Goal: Register for event/course

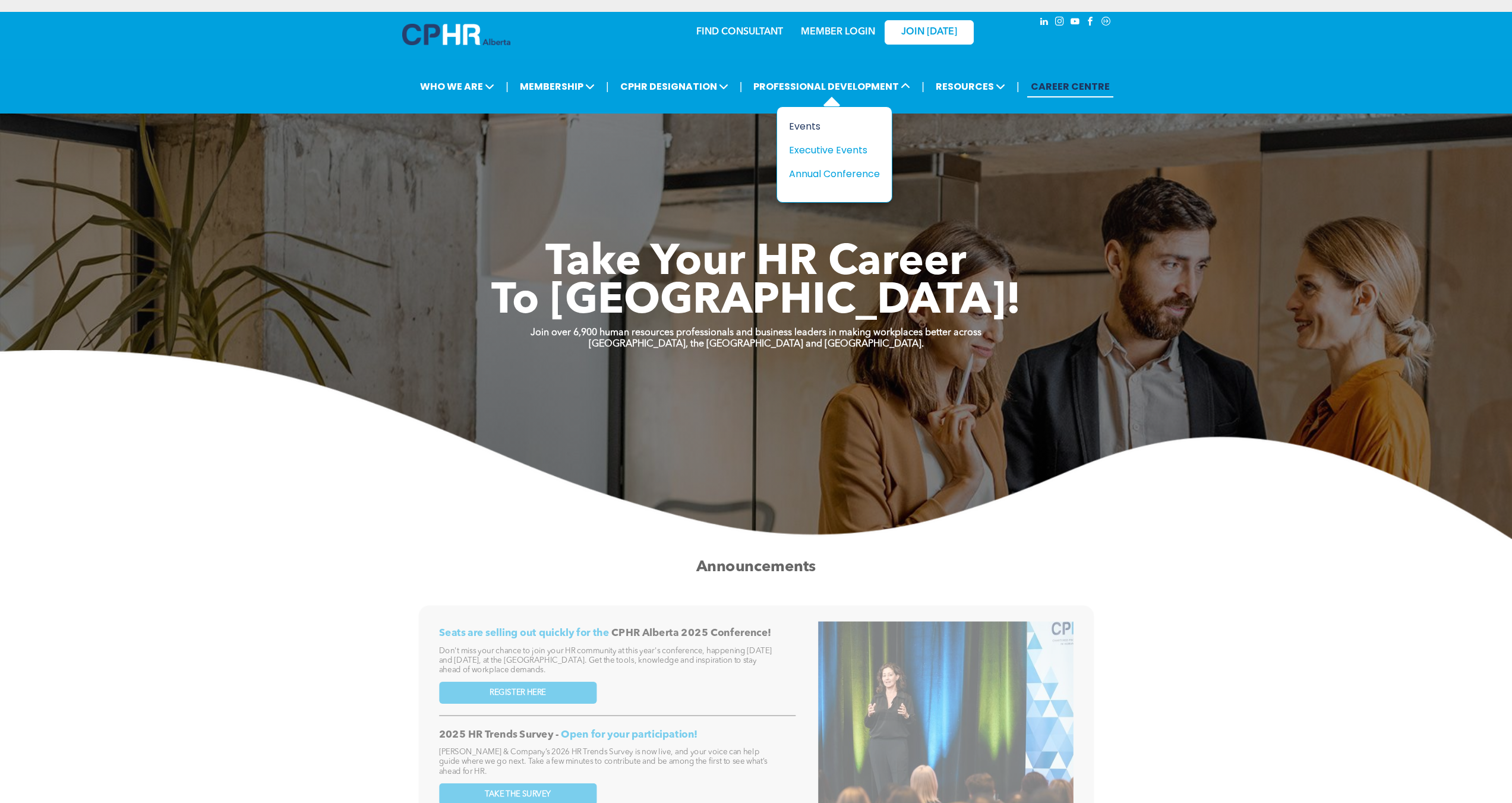
click at [804, 124] on div "Events" at bounding box center [830, 126] width 82 height 15
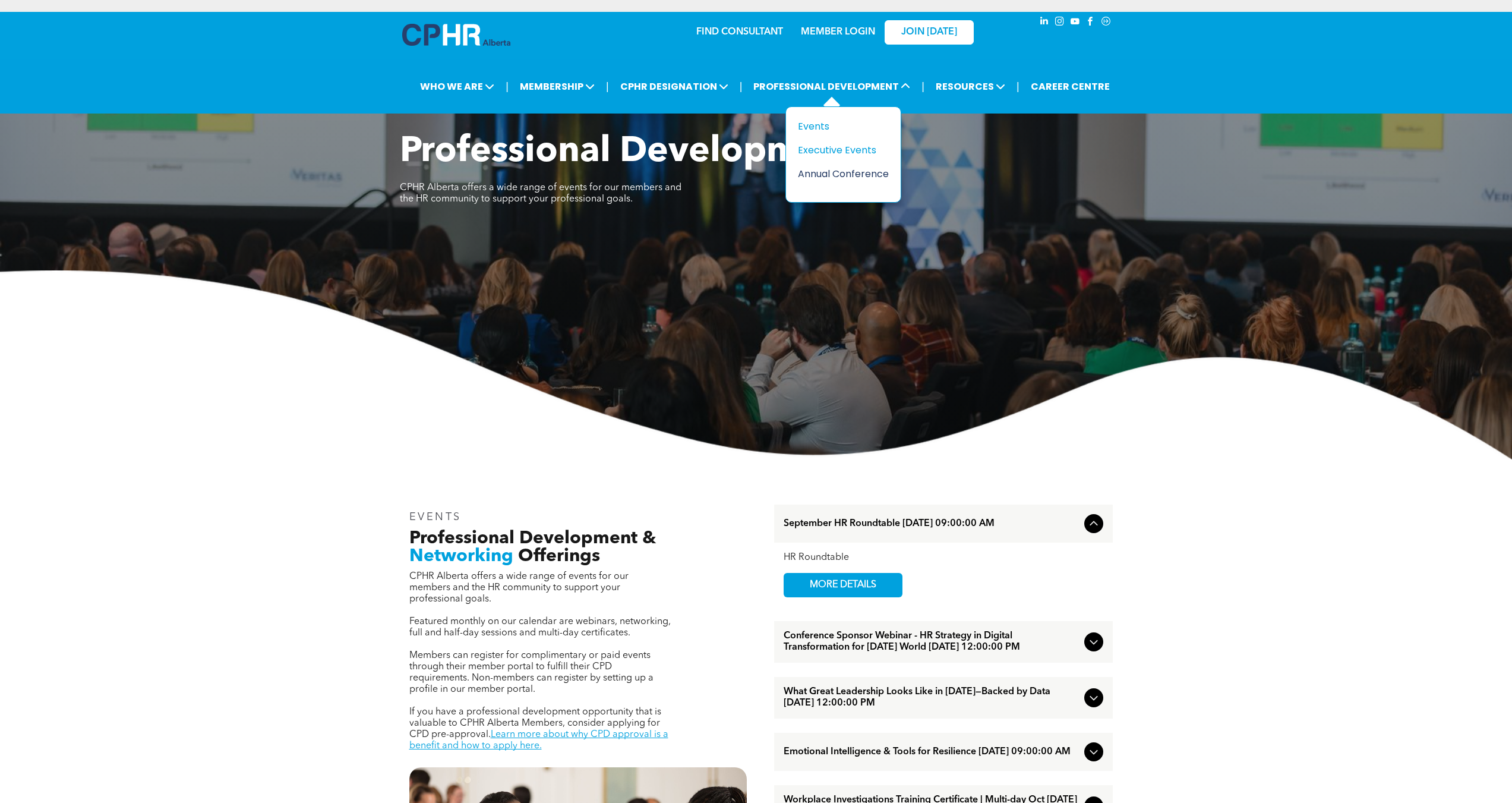
click at [821, 172] on div "Annual Conference" at bounding box center [839, 173] width 82 height 15
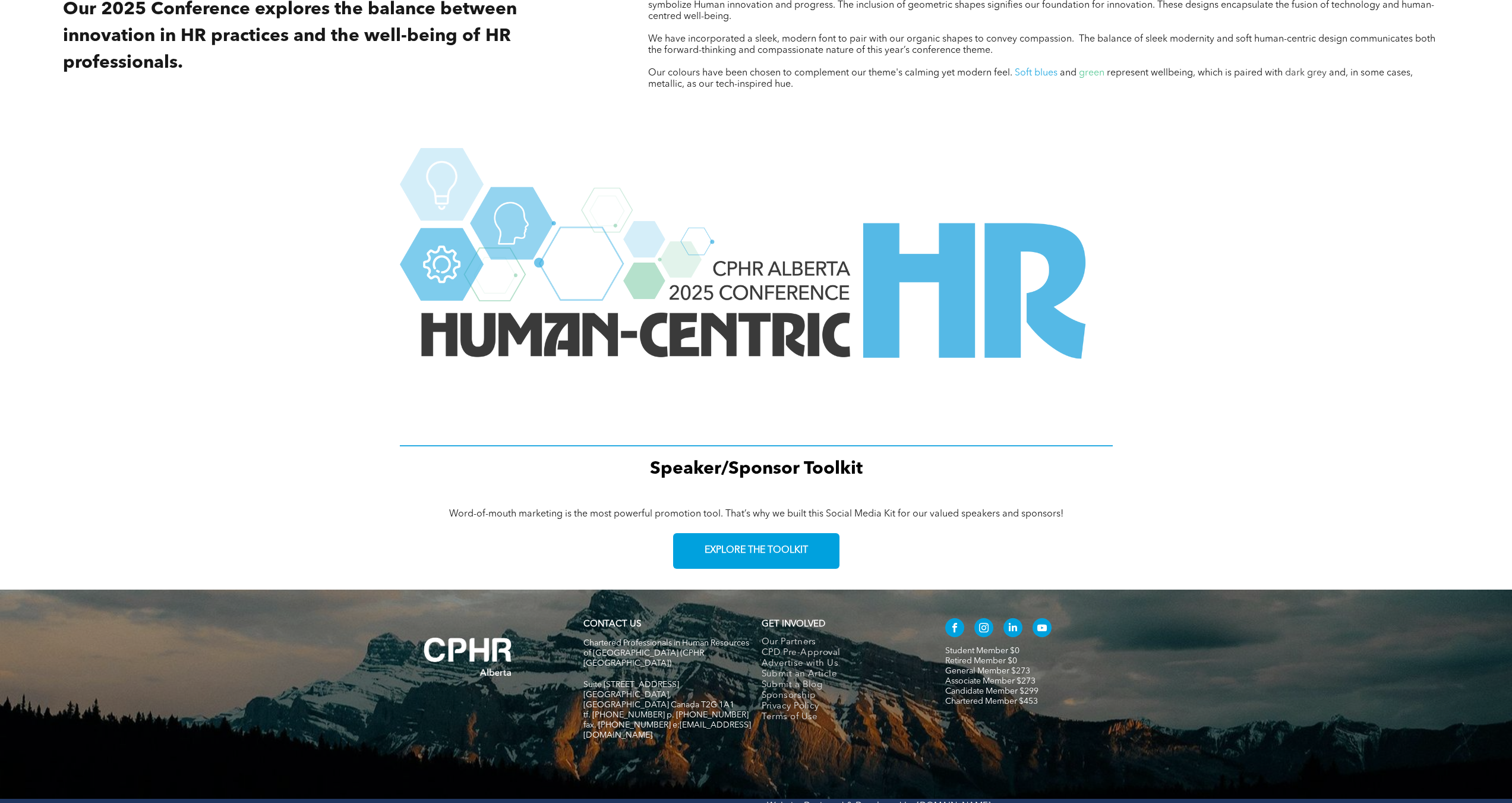
scroll to position [1385, 0]
